Goal: Transaction & Acquisition: Download file/media

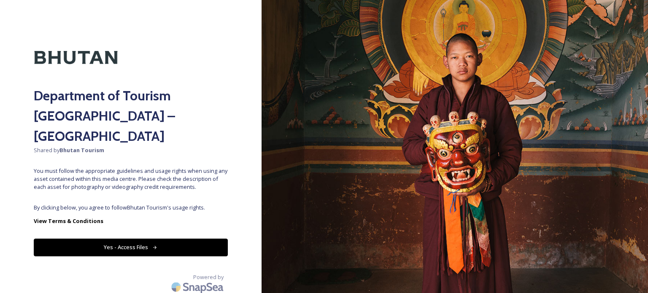
click at [153, 245] on icon at bounding box center [154, 247] width 5 height 5
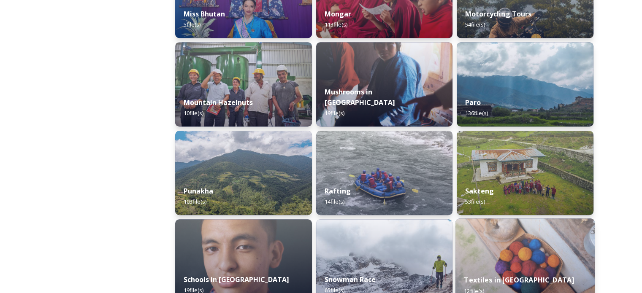
scroll to position [713, 0]
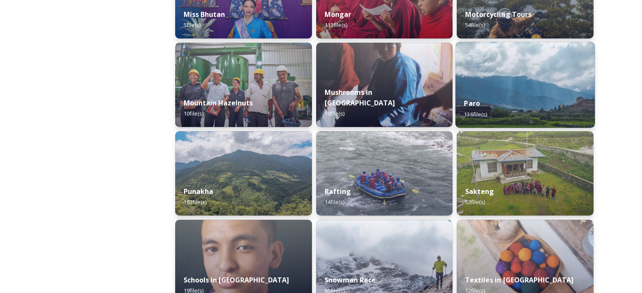
click at [504, 109] on div "Paro 136 file(s)" at bounding box center [524, 108] width 139 height 38
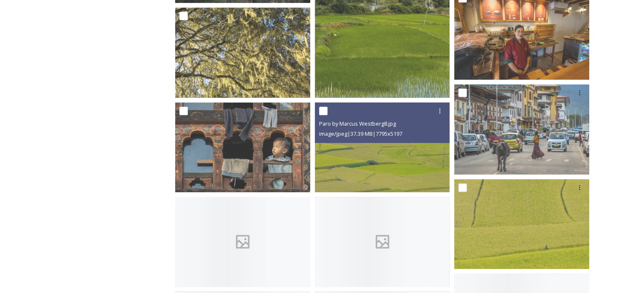
scroll to position [361, 0]
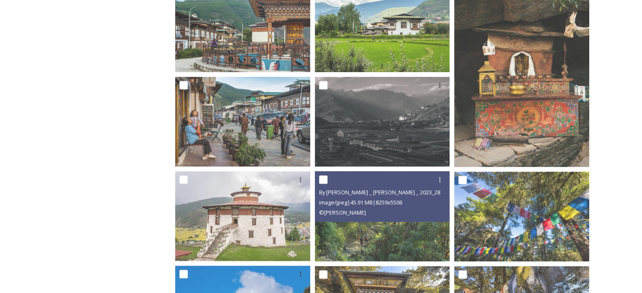
click at [428, 210] on div "© [PERSON_NAME]" at bounding box center [383, 213] width 129 height 10
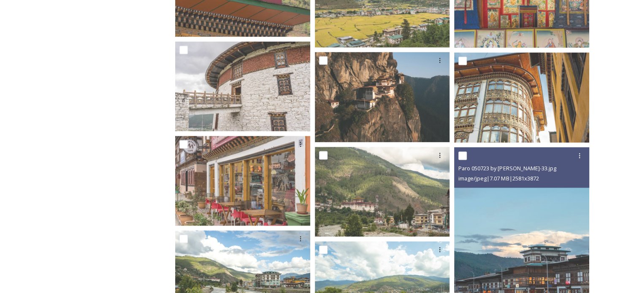
scroll to position [4397, 0]
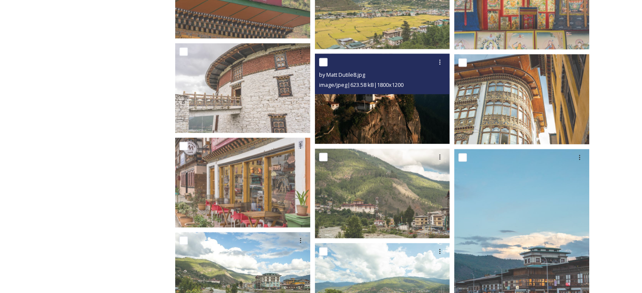
click at [404, 110] on img at bounding box center [382, 99] width 135 height 90
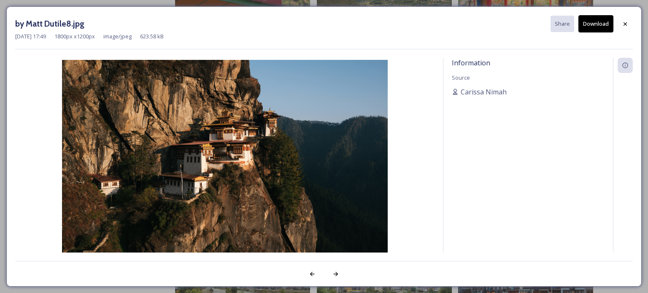
click at [588, 27] on button "Download" at bounding box center [596, 23] width 35 height 17
click at [625, 23] on icon at bounding box center [625, 24] width 7 height 7
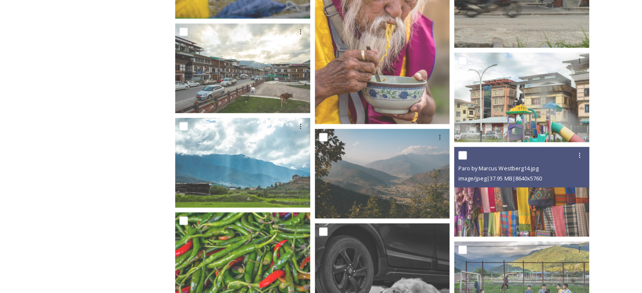
scroll to position [4906, 0]
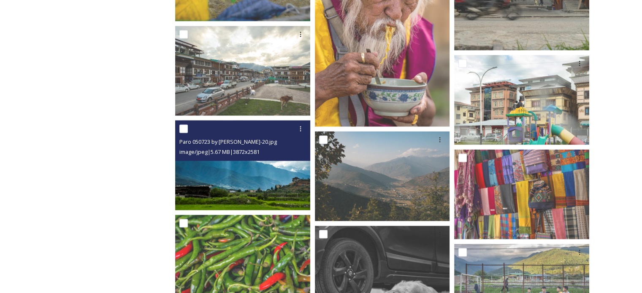
click at [273, 188] on img at bounding box center [242, 166] width 135 height 90
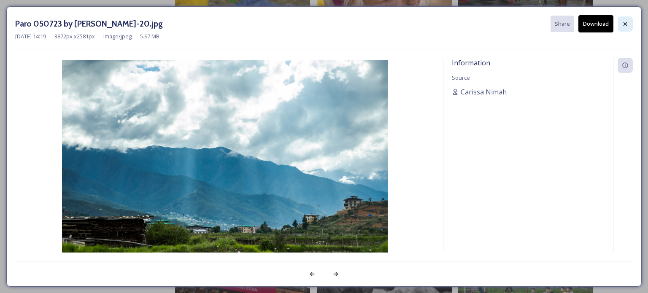
click at [625, 23] on icon at bounding box center [625, 23] width 3 height 3
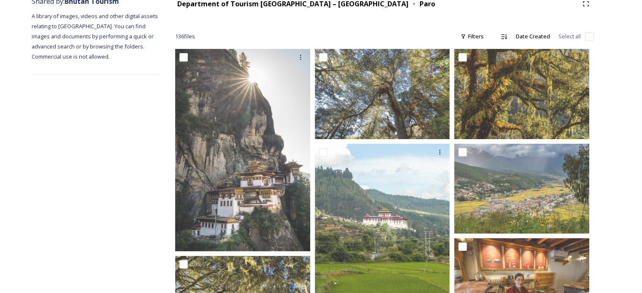
scroll to position [0, 0]
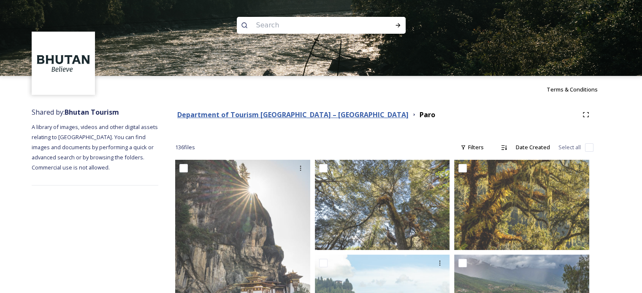
click at [307, 116] on strong "Department of Tourism [GEOGRAPHIC_DATA] – [GEOGRAPHIC_DATA]" at bounding box center [292, 114] width 231 height 9
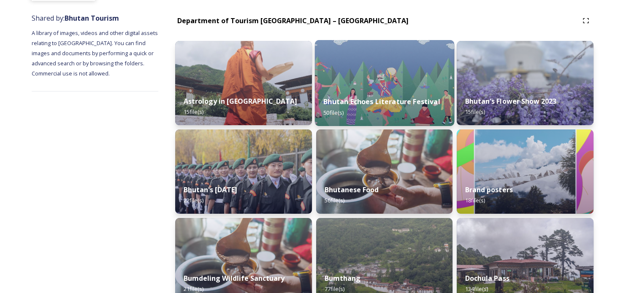
scroll to position [95, 0]
click at [390, 91] on div "Bhutan Echoes Literature Festival 50 file(s)" at bounding box center [383, 106] width 139 height 38
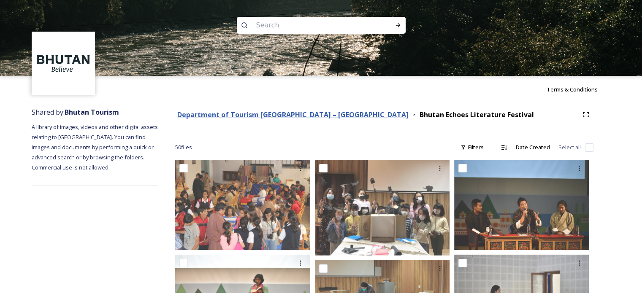
click at [263, 115] on strong "Department of Tourism [GEOGRAPHIC_DATA] – [GEOGRAPHIC_DATA]" at bounding box center [292, 114] width 231 height 9
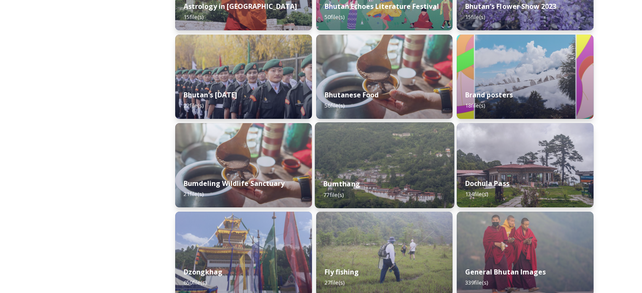
scroll to position [191, 0]
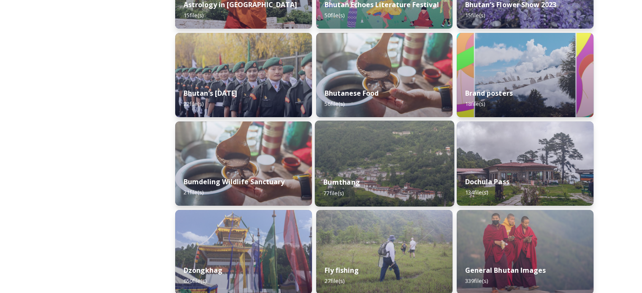
click at [387, 167] on img at bounding box center [383, 164] width 139 height 86
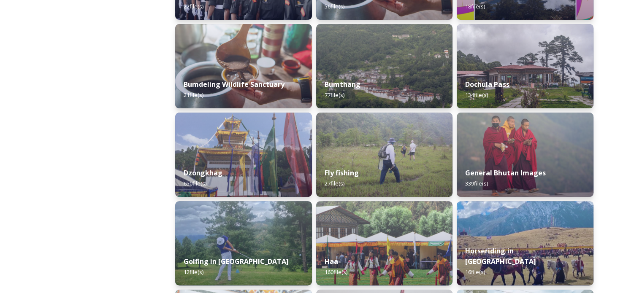
scroll to position [292, 0]
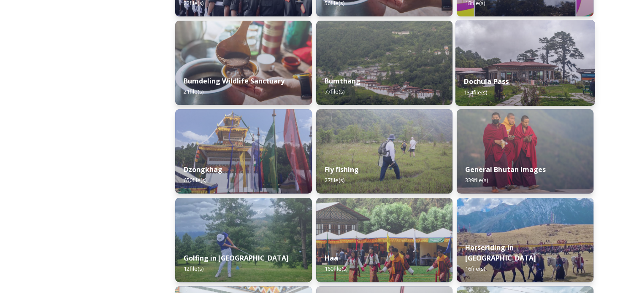
click at [504, 81] on strong "Dochula Pass" at bounding box center [486, 81] width 45 height 9
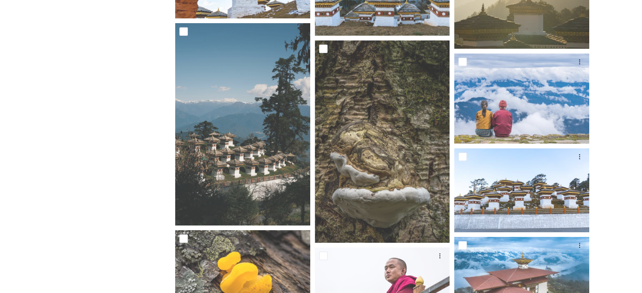
scroll to position [2598, 0]
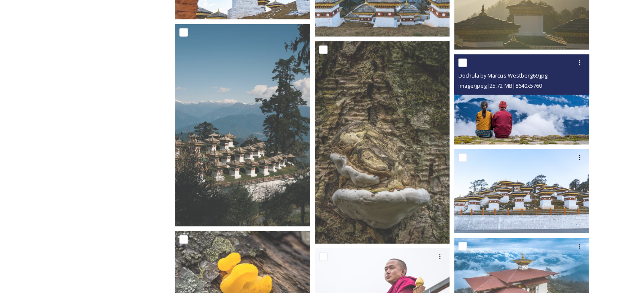
click at [528, 100] on img at bounding box center [521, 99] width 135 height 90
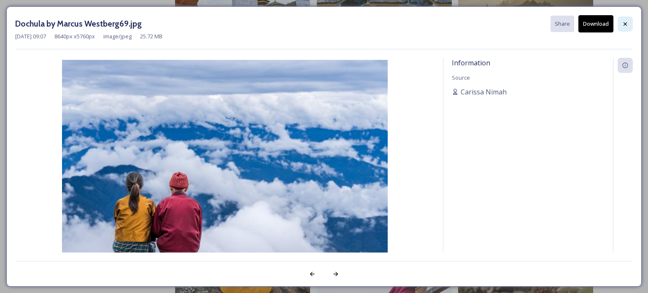
click at [621, 27] on div at bounding box center [625, 23] width 15 height 15
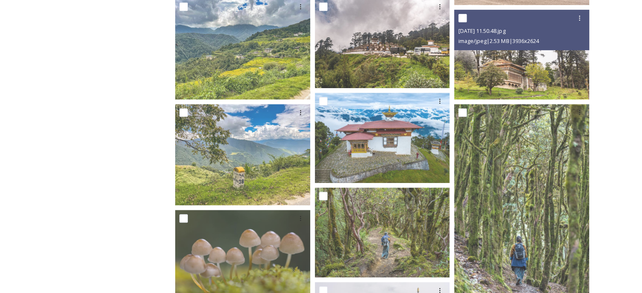
scroll to position [352, 0]
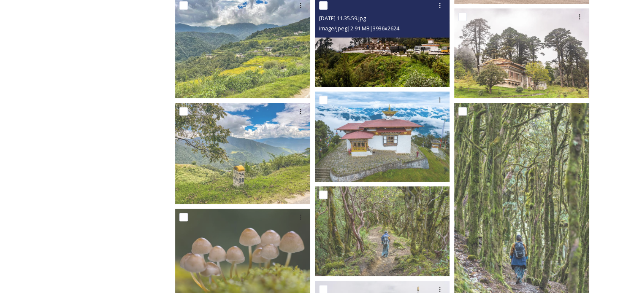
click at [405, 70] on img at bounding box center [382, 42] width 135 height 90
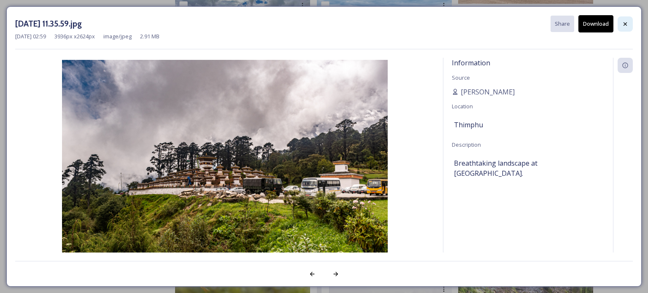
click at [628, 25] on icon at bounding box center [625, 24] width 7 height 7
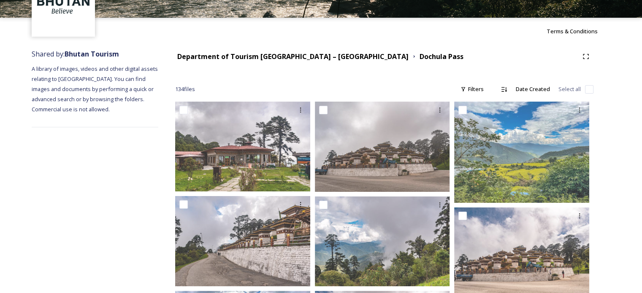
scroll to position [0, 0]
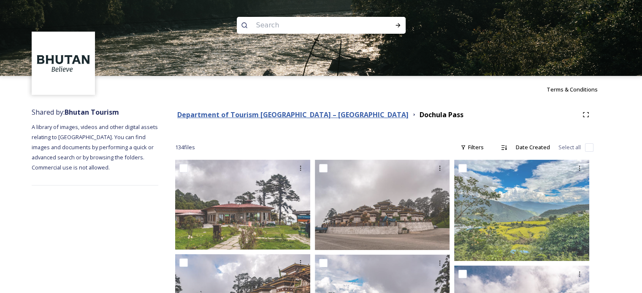
click at [299, 115] on strong "Department of Tourism [GEOGRAPHIC_DATA] – [GEOGRAPHIC_DATA]" at bounding box center [292, 114] width 231 height 9
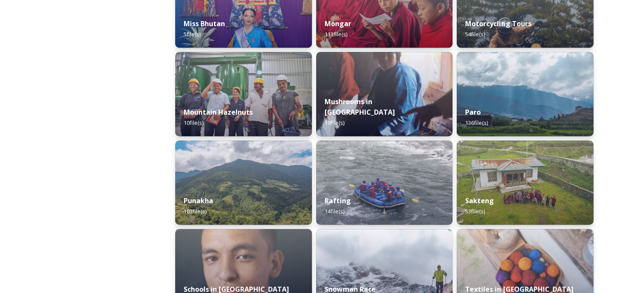
scroll to position [704, 0]
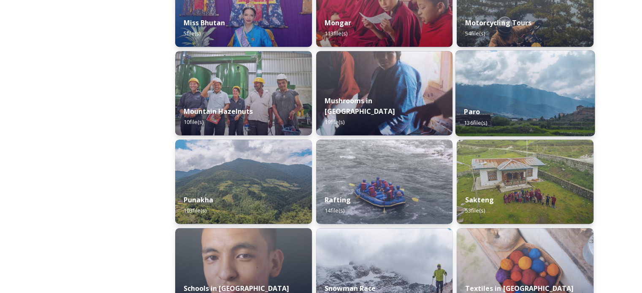
click at [517, 99] on div "Paro 136 file(s)" at bounding box center [524, 117] width 139 height 38
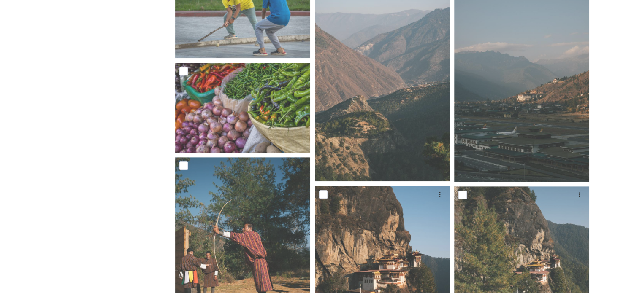
scroll to position [3568, 0]
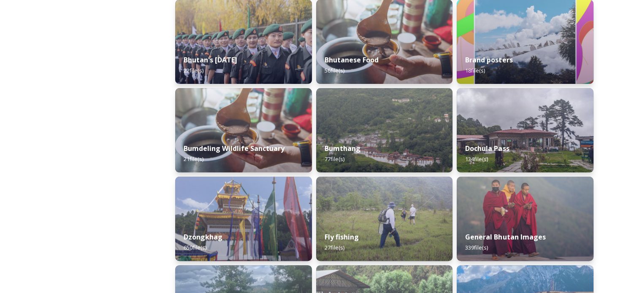
scroll to position [226, 0]
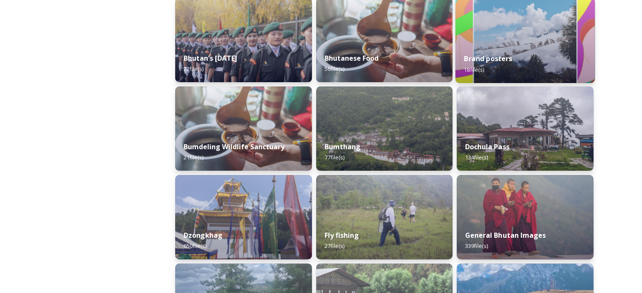
click at [533, 37] on img at bounding box center [524, 40] width 139 height 86
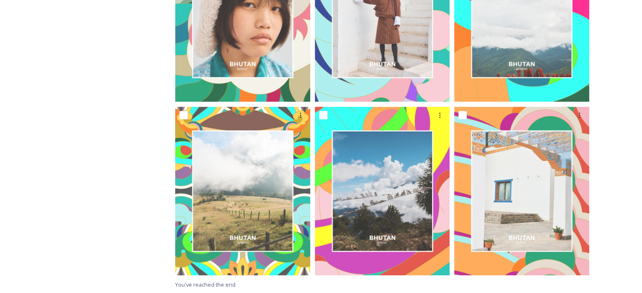
scroll to position [921, 0]
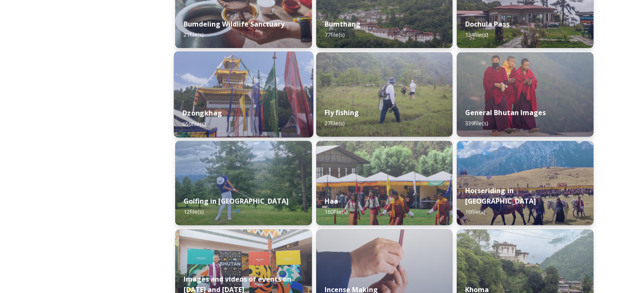
scroll to position [358, 0]
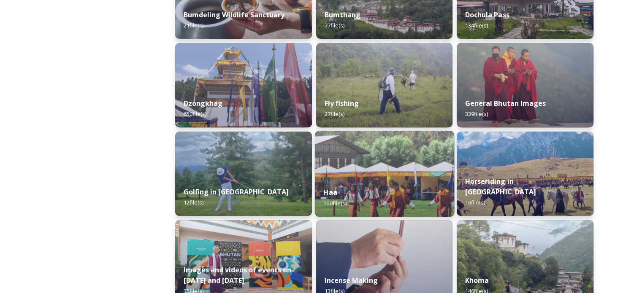
click at [371, 196] on div "Haa 160 file(s)" at bounding box center [383, 198] width 139 height 38
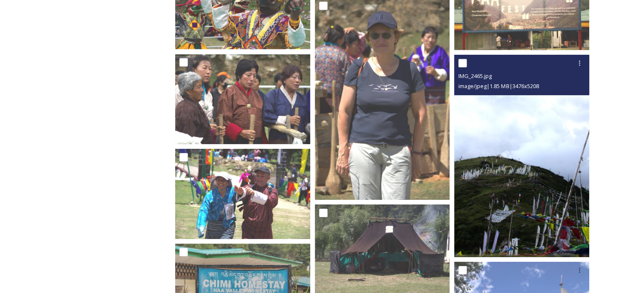
scroll to position [2704, 0]
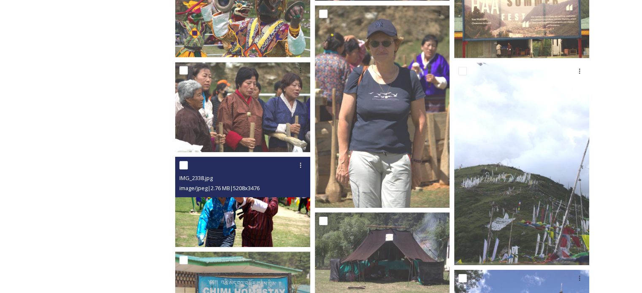
click at [217, 183] on div "image/jpeg | 2.76 MB | 5208 x 3476" at bounding box center [243, 188] width 129 height 10
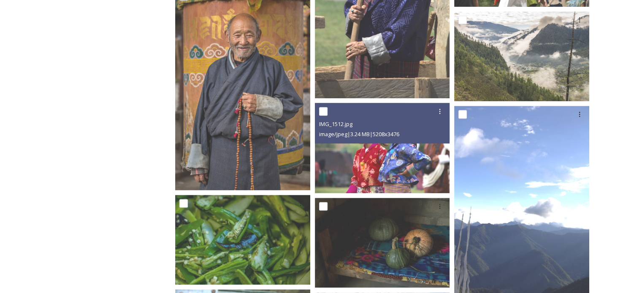
scroll to position [1092, 0]
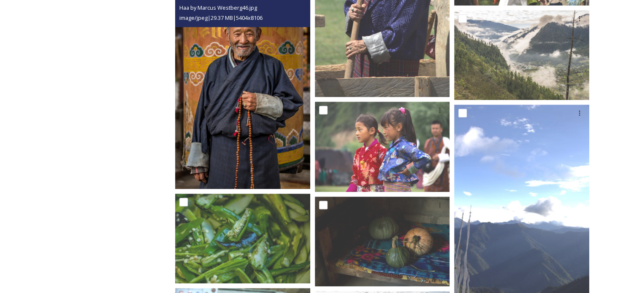
click at [234, 132] on img at bounding box center [242, 87] width 135 height 203
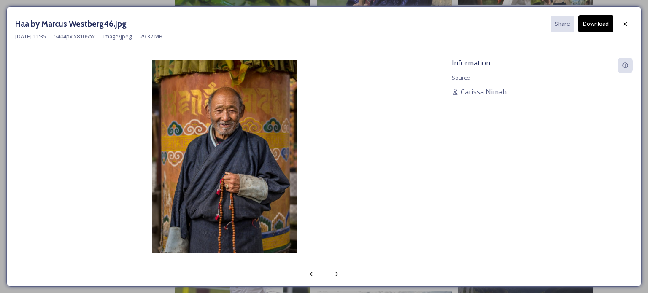
click at [601, 22] on button "Download" at bounding box center [596, 23] width 35 height 17
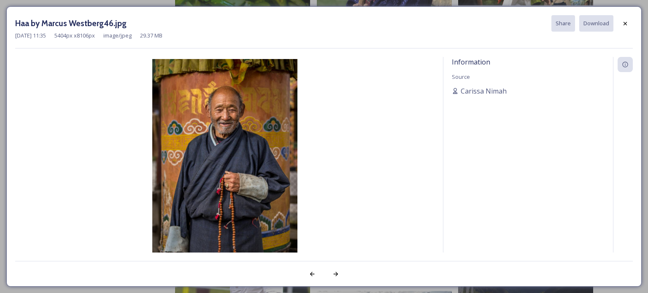
drag, startPoint x: 233, startPoint y: 171, endPoint x: 588, endPoint y: 47, distance: 375.1
click at [588, 47] on div "Haa by Marcus Westberg46.jpg Share Download [DATE] 11:35 5404 px x 8106 px imag…" at bounding box center [324, 31] width 618 height 33
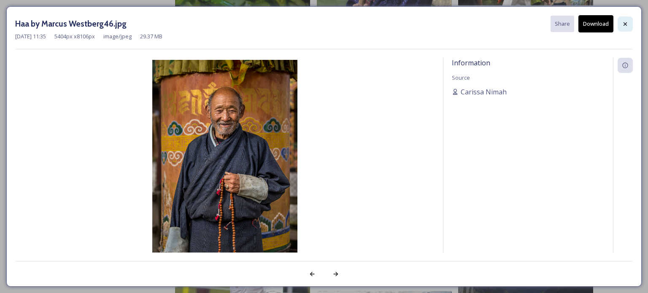
click at [623, 22] on icon at bounding box center [625, 24] width 7 height 7
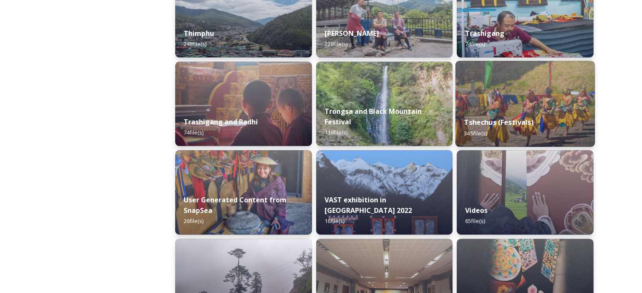
scroll to position [1049, 0]
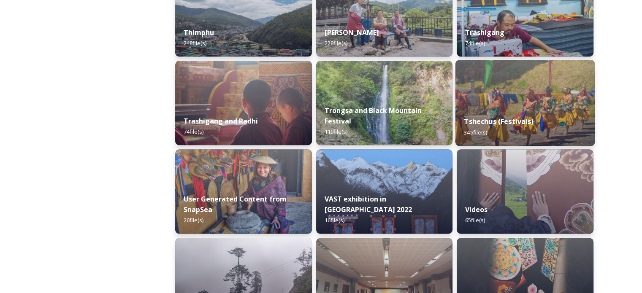
click at [485, 118] on strong "Tshechus (Festivals)" at bounding box center [499, 121] width 70 height 9
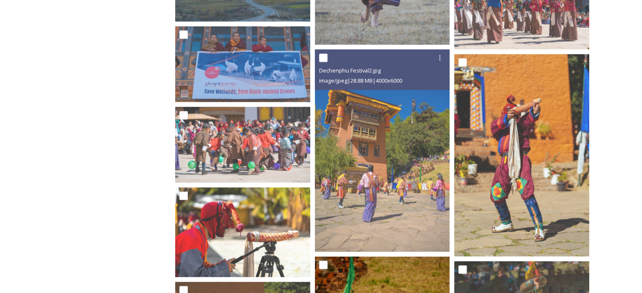
scroll to position [1096, 0]
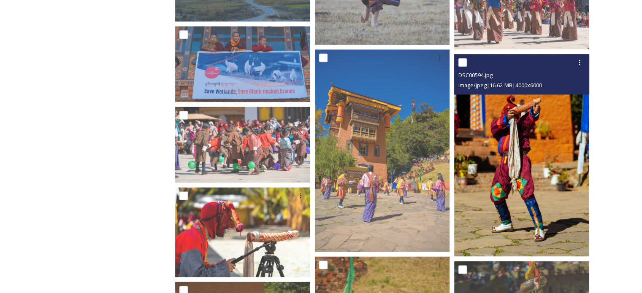
click at [527, 176] on img at bounding box center [521, 155] width 135 height 203
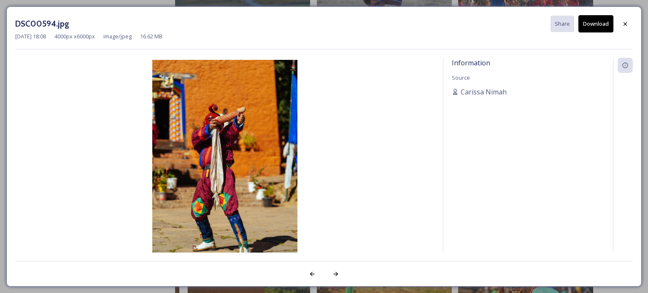
click at [596, 23] on button "Download" at bounding box center [596, 23] width 35 height 17
click at [626, 22] on icon at bounding box center [625, 24] width 7 height 7
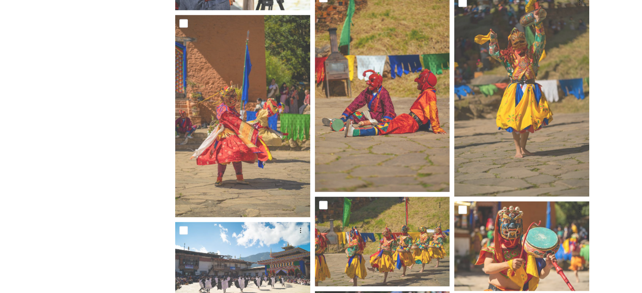
scroll to position [1425, 0]
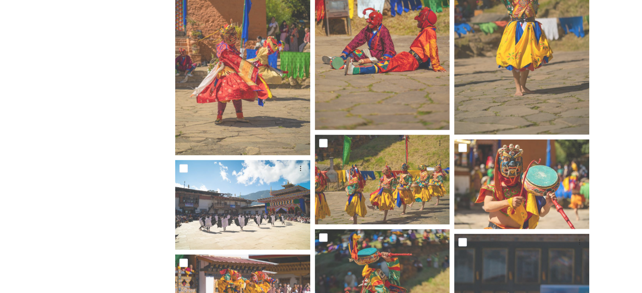
click at [53, 195] on div "Shared by: Bhutan Tourism A library of images, videos and other digital assets …" at bounding box center [95, 113] width 127 height 2870
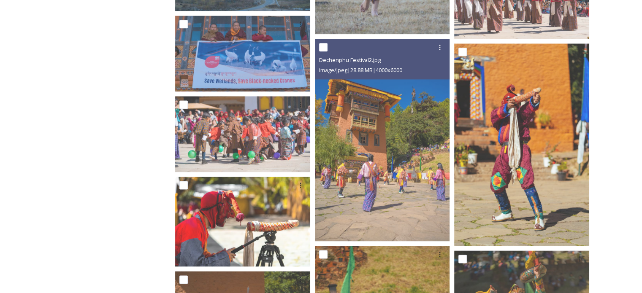
scroll to position [1106, 0]
